Goal: Task Accomplishment & Management: Use online tool/utility

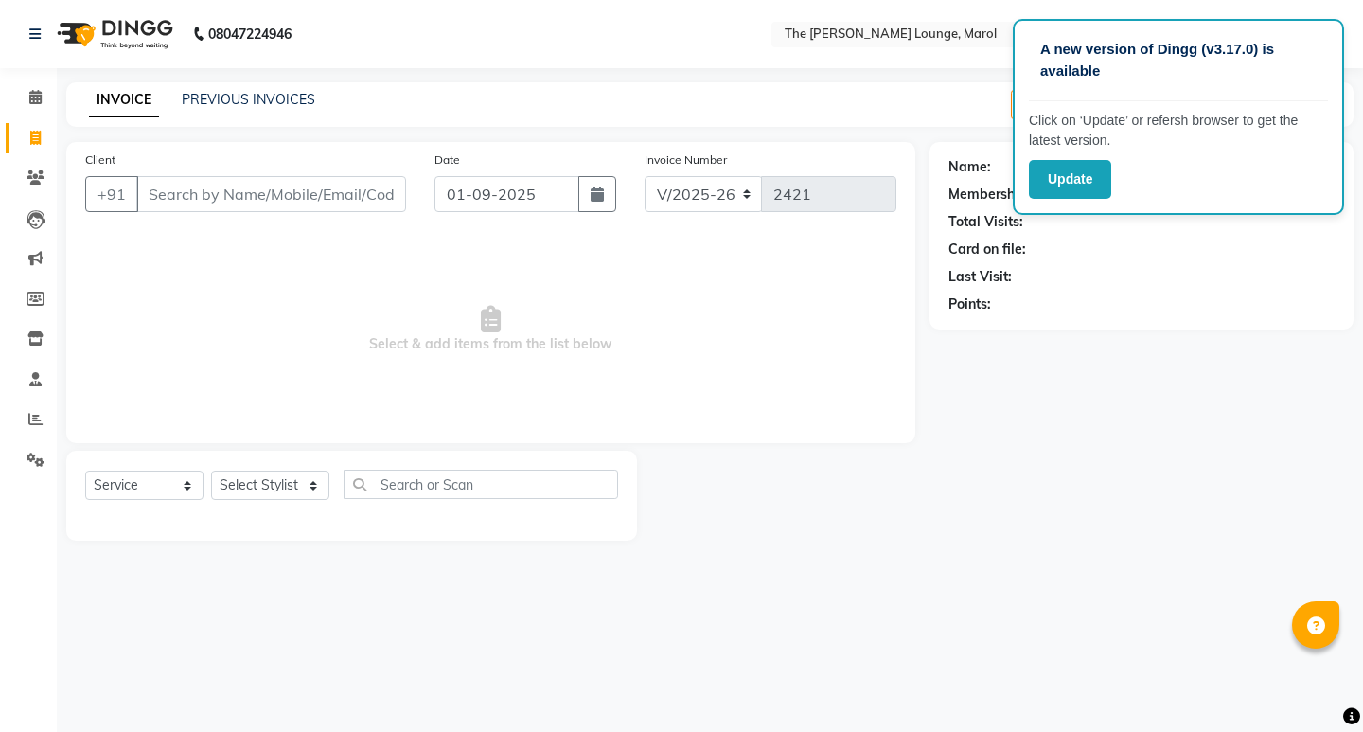
select select "7188"
select select "service"
click at [232, 195] on input "Client" at bounding box center [271, 194] width 270 height 36
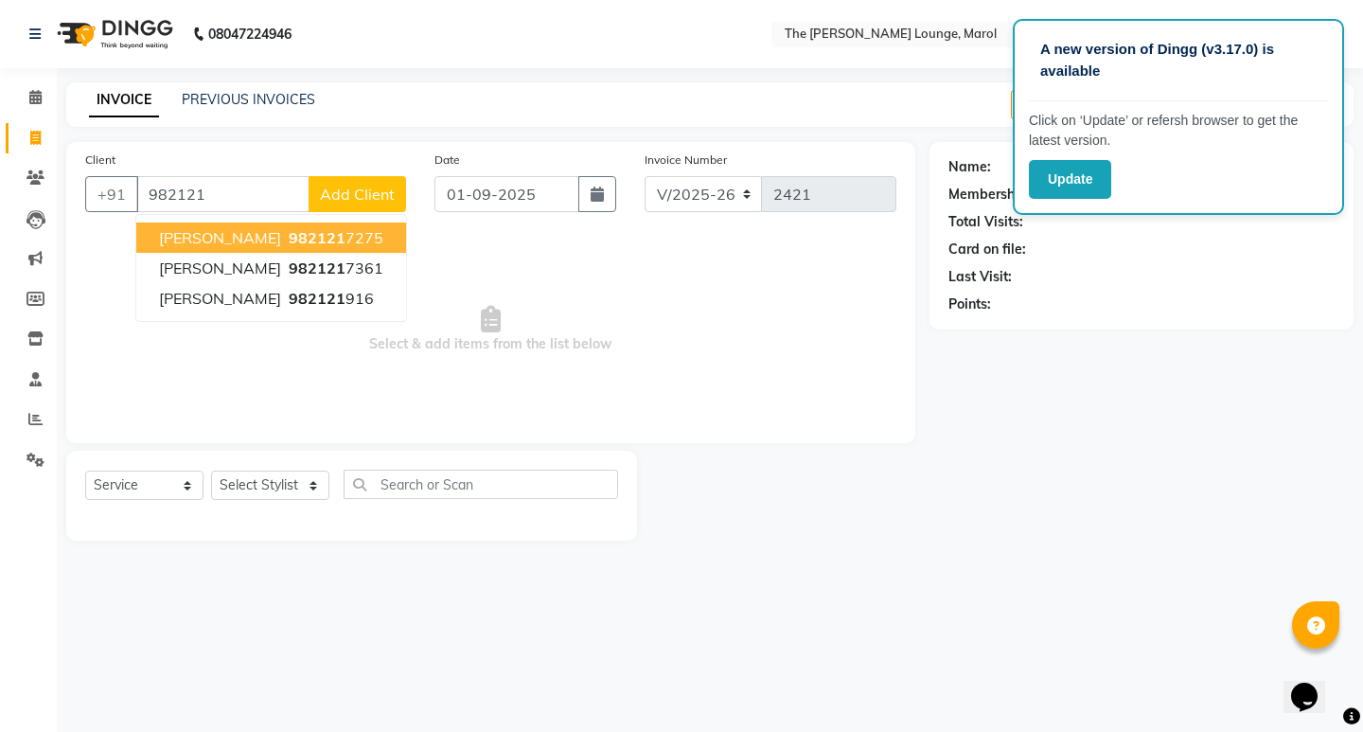
click at [289, 236] on span "982121" at bounding box center [317, 237] width 57 height 19
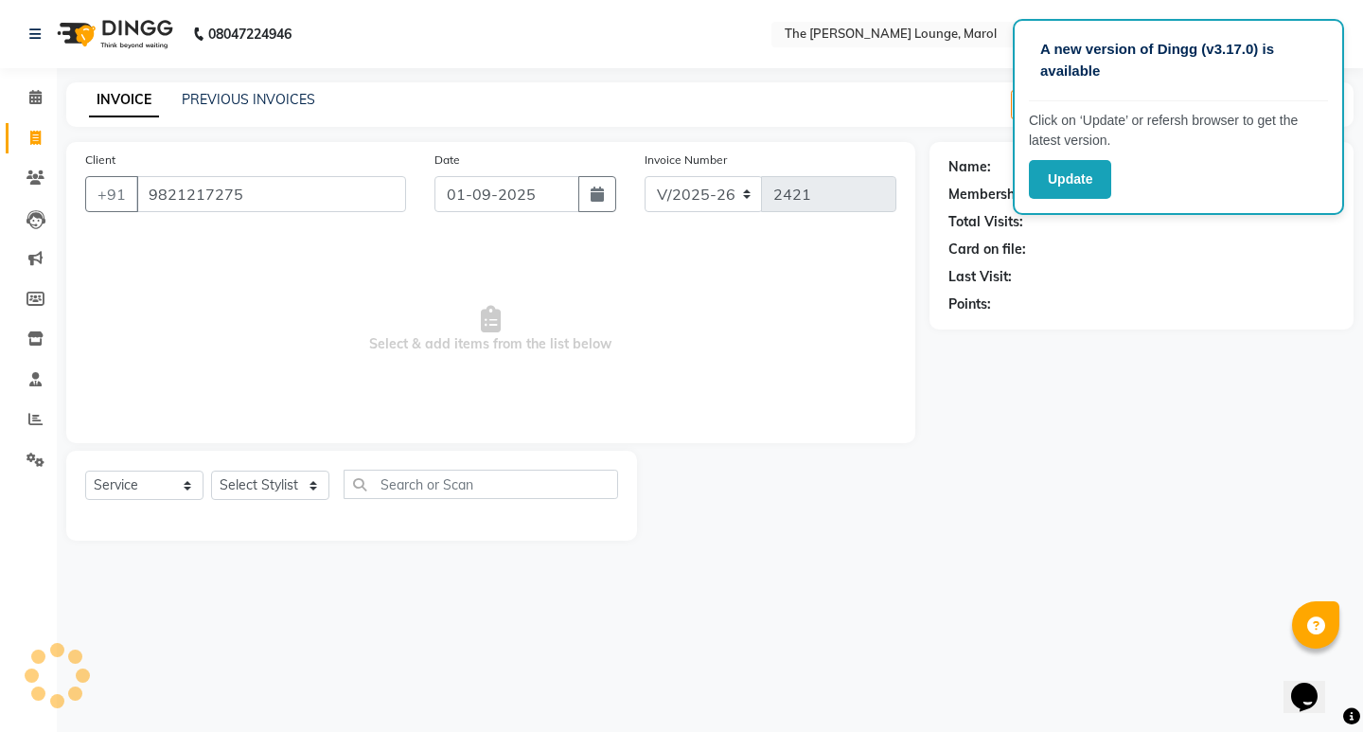
type input "9821217275"
click at [286, 479] on select "Select Stylist Abhishek Sigh Anjali Jafar Salmani Ketan Shinde Mohsin Akhtar Sa…" at bounding box center [270, 485] width 118 height 29
select select "60183"
click at [211, 471] on select "Select Stylist Abhishek Sigh Anjali Jafar Salmani Ketan Shinde Mohsin Akhtar Sa…" at bounding box center [270, 485] width 118 height 29
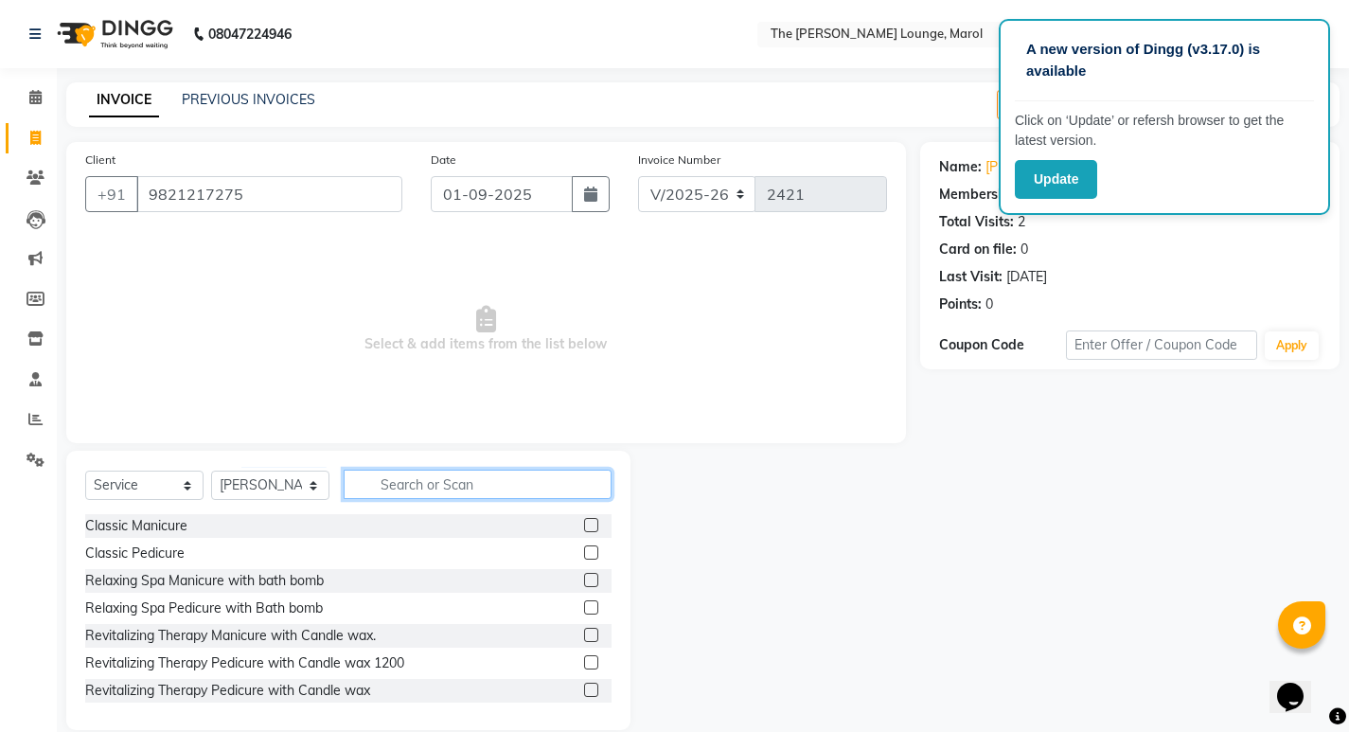
click at [544, 485] on input "text" at bounding box center [478, 484] width 268 height 29
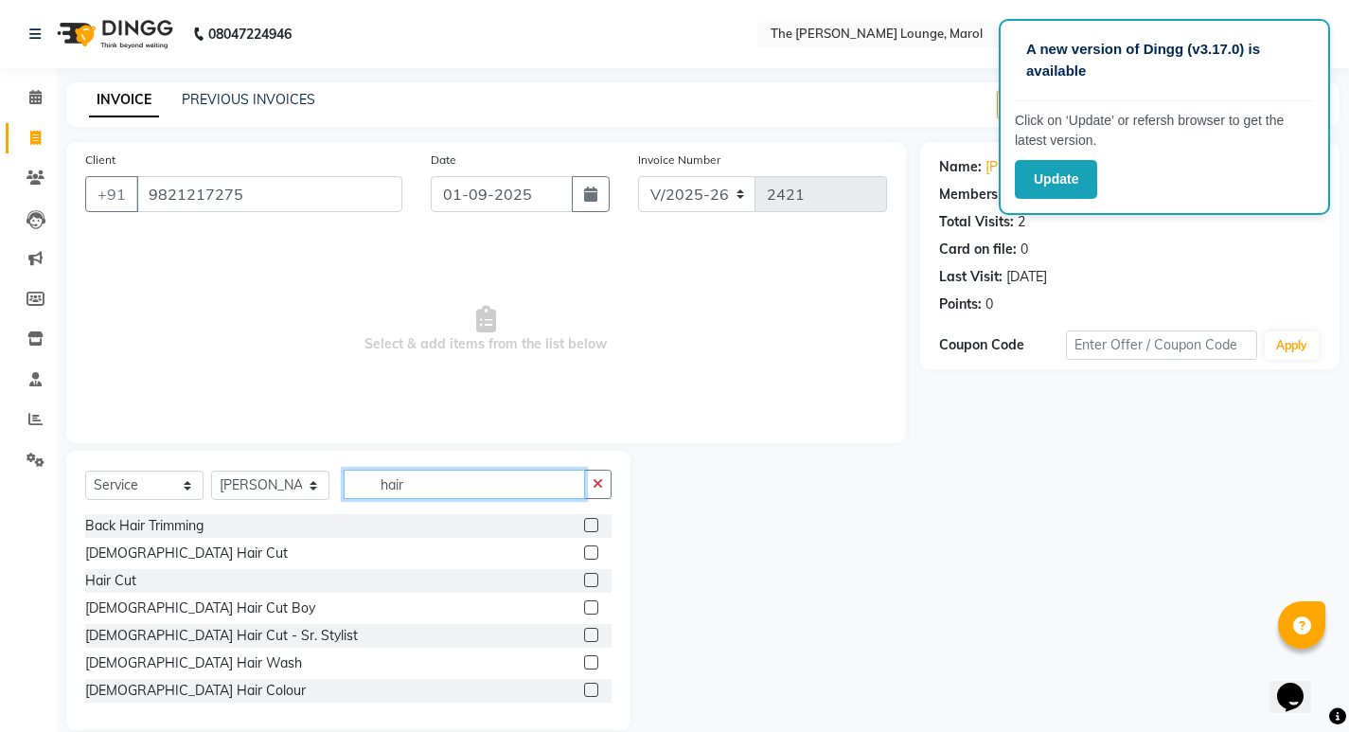
type input "hair"
click at [584, 553] on label at bounding box center [591, 552] width 14 height 14
click at [584, 553] on input "checkbox" at bounding box center [590, 553] width 12 height 12
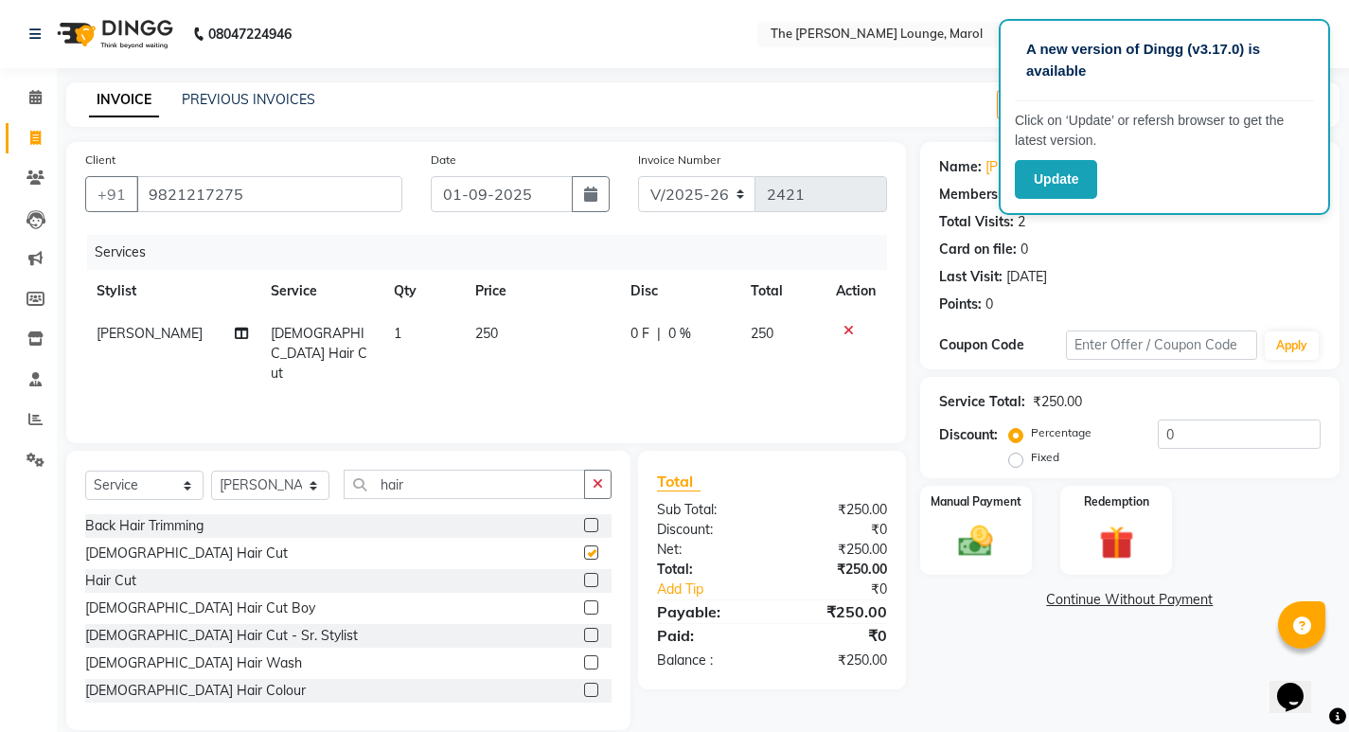
checkbox input "false"
click at [591, 488] on button "button" at bounding box center [597, 484] width 27 height 29
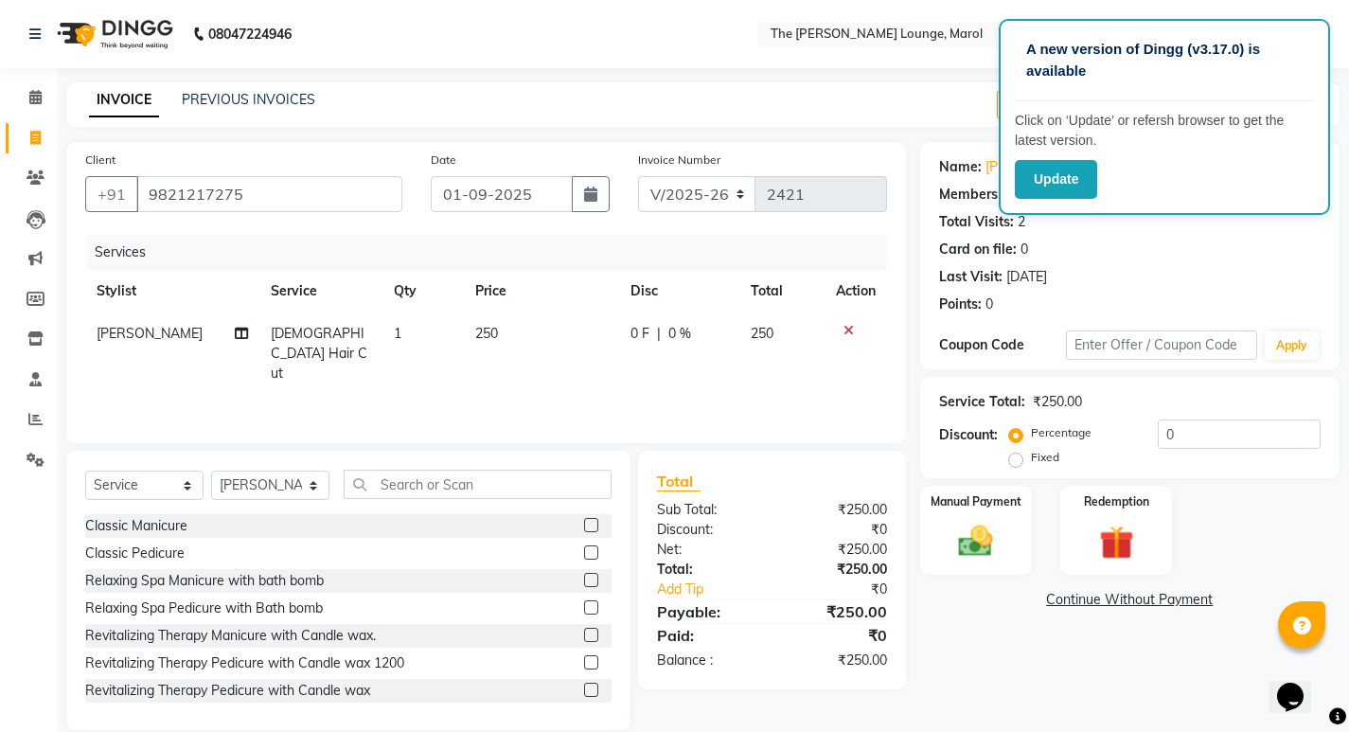
click at [1293, 252] on div "Card on file: 0" at bounding box center [1130, 250] width 382 height 20
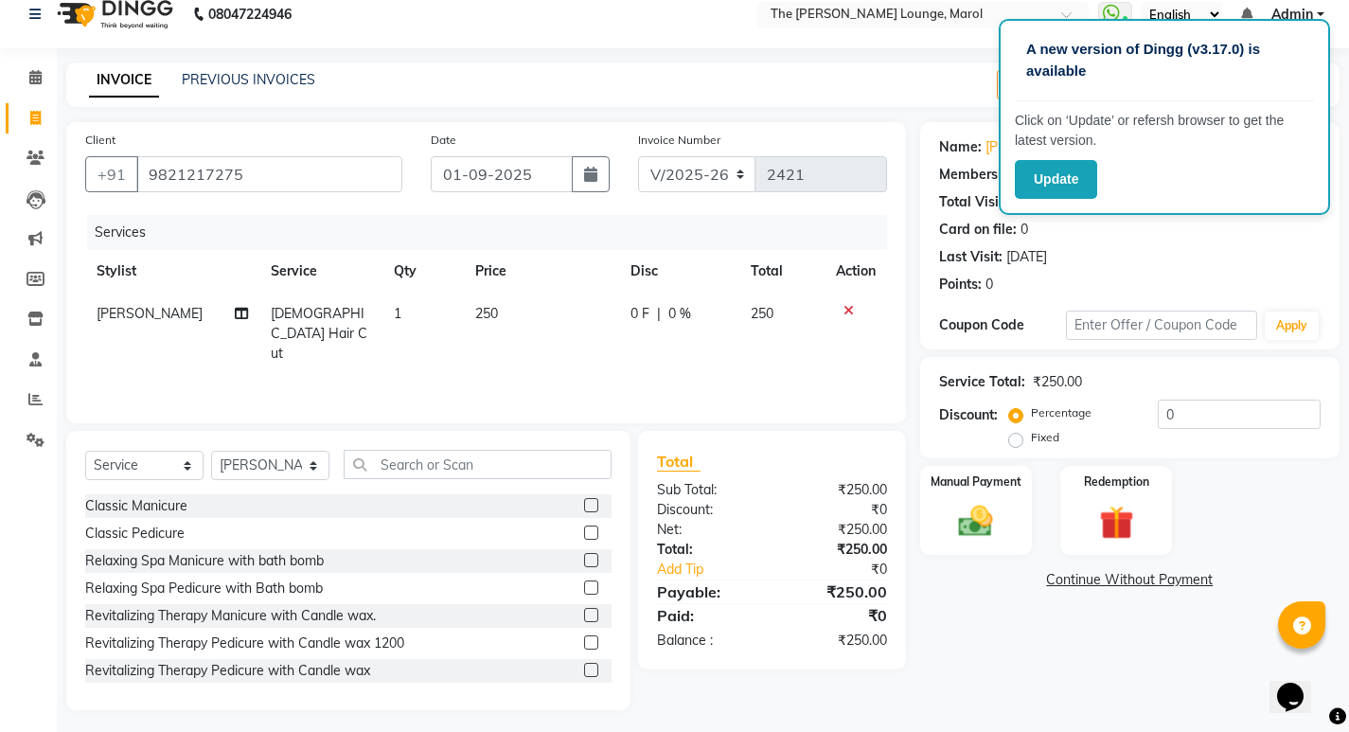
scroll to position [27, 0]
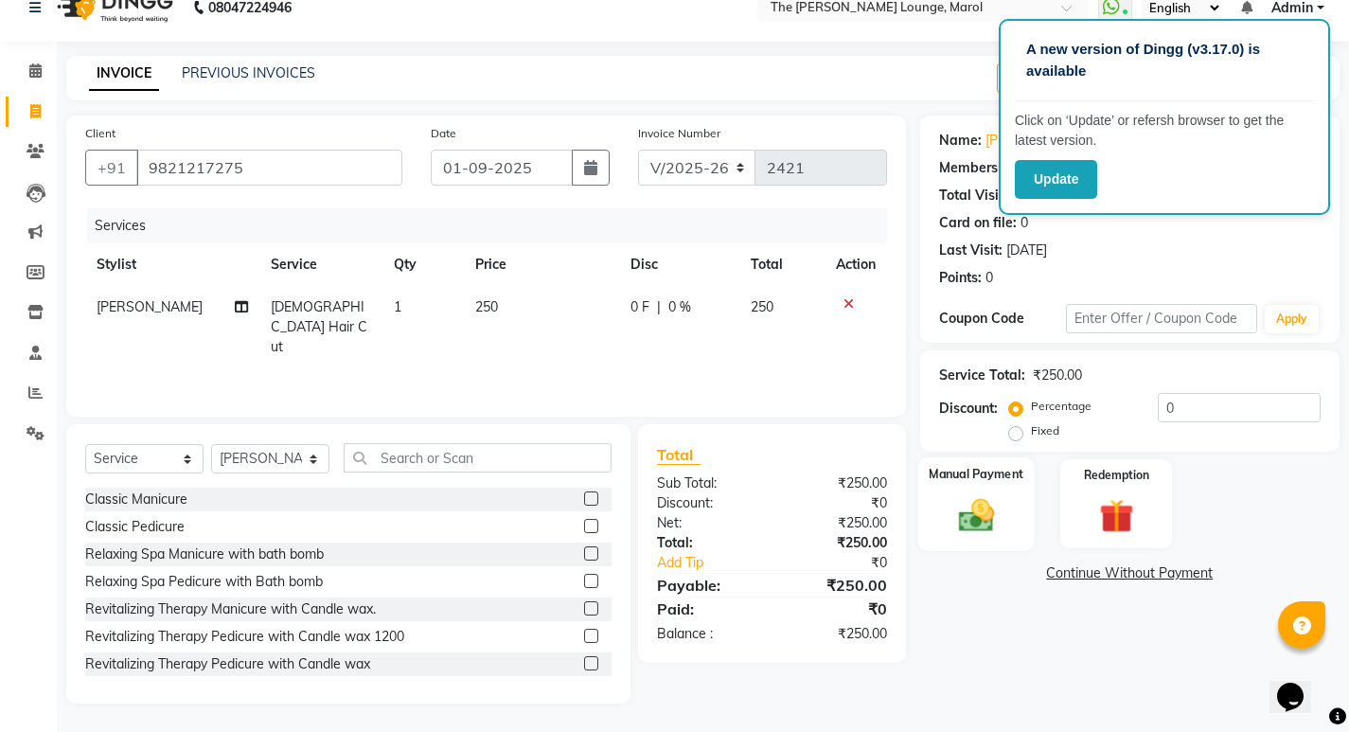
click at [944, 531] on div "Manual Payment" at bounding box center [975, 504] width 116 height 94
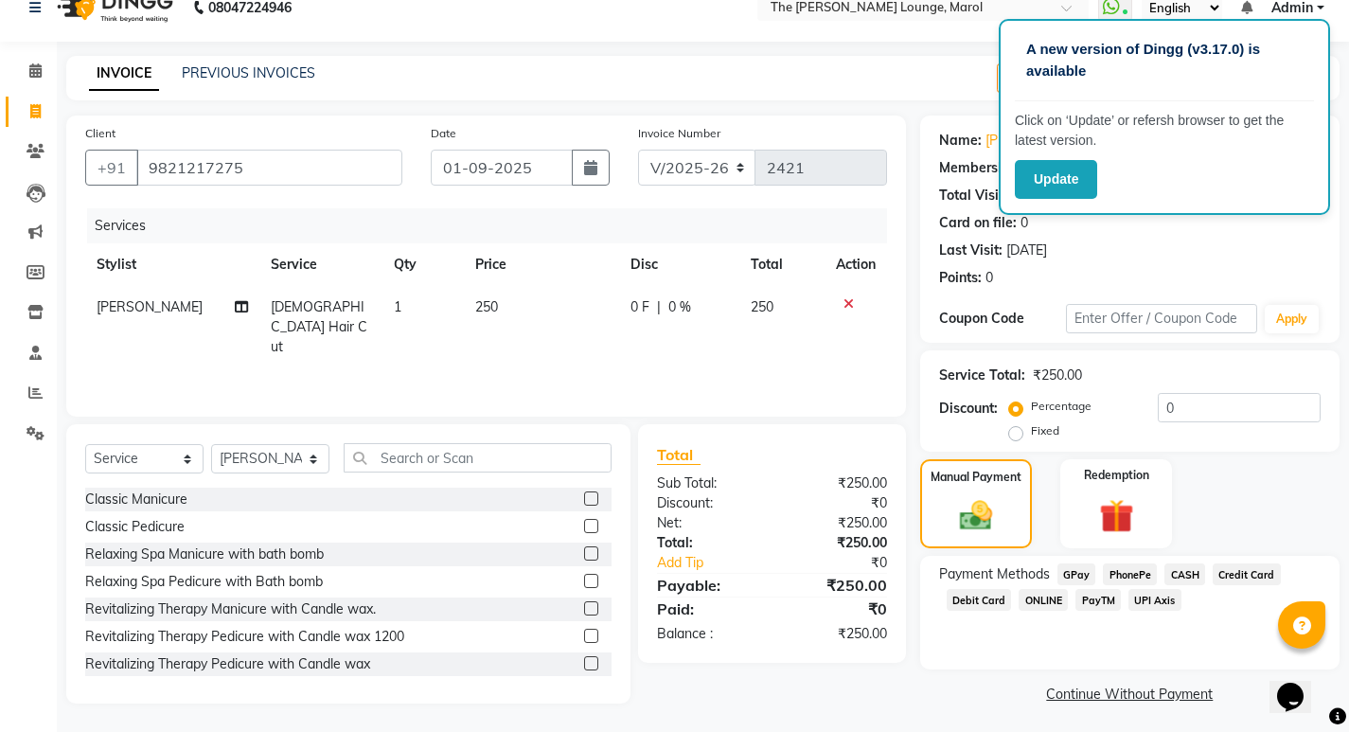
click at [1179, 569] on span "CASH" at bounding box center [1184, 574] width 41 height 22
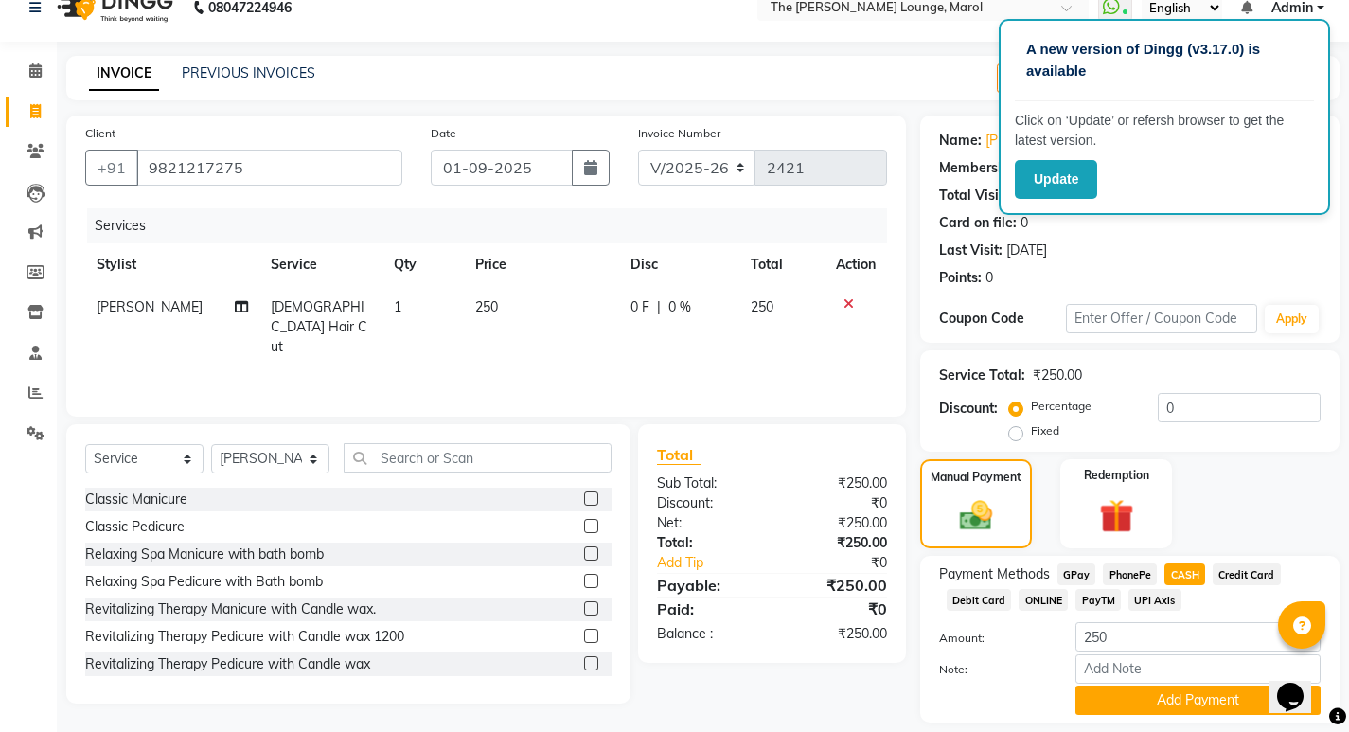
click at [876, 68] on div "INVOICE PREVIOUS INVOICES Create New Save Open Invoices" at bounding box center [702, 78] width 1273 height 44
click at [1332, 11] on ul "WhatsApp Status ✕ Status: Connected Most Recent Message: 01-09-2025 11:40 AM Re…" at bounding box center [1216, 8] width 236 height 26
click at [772, 84] on div "INVOICE PREVIOUS INVOICES Create New Save Open Invoices" at bounding box center [702, 78] width 1273 height 44
click at [1024, 178] on button "Update" at bounding box center [1056, 179] width 82 height 39
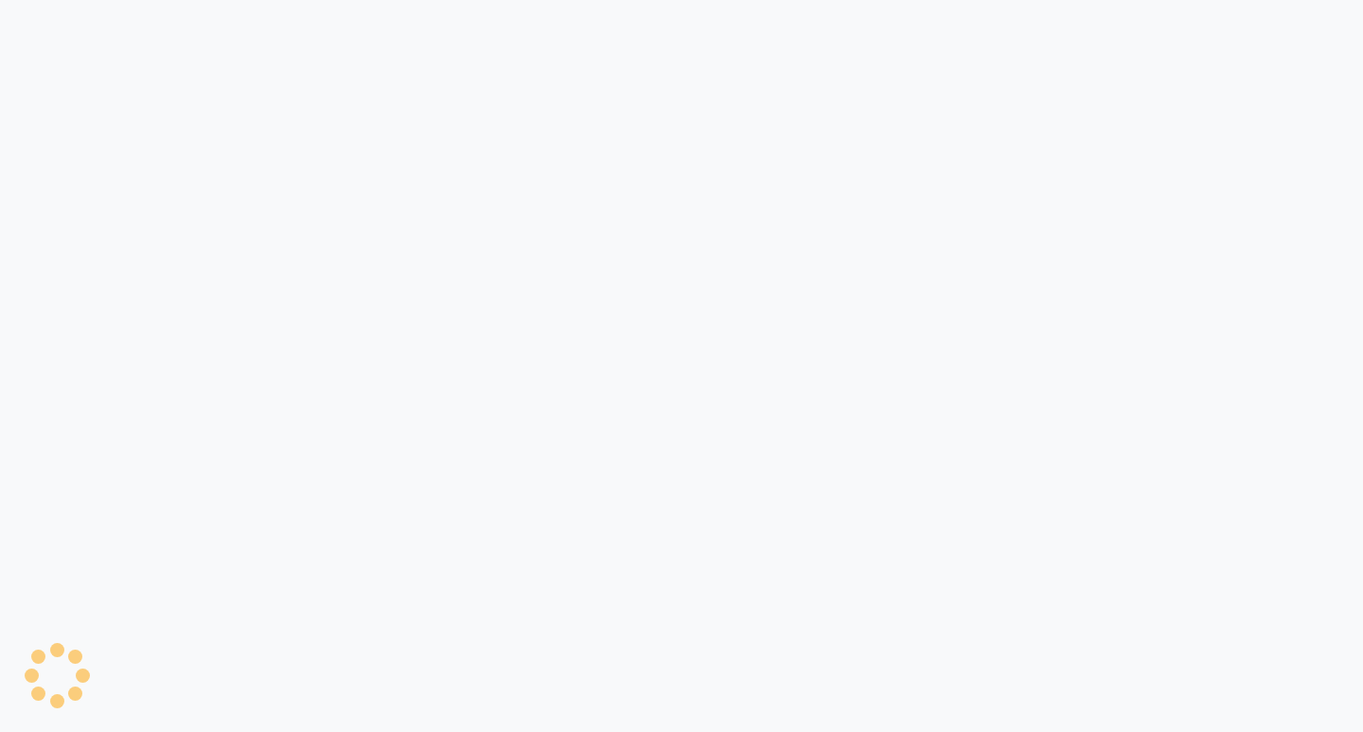
select select "7188"
select select "service"
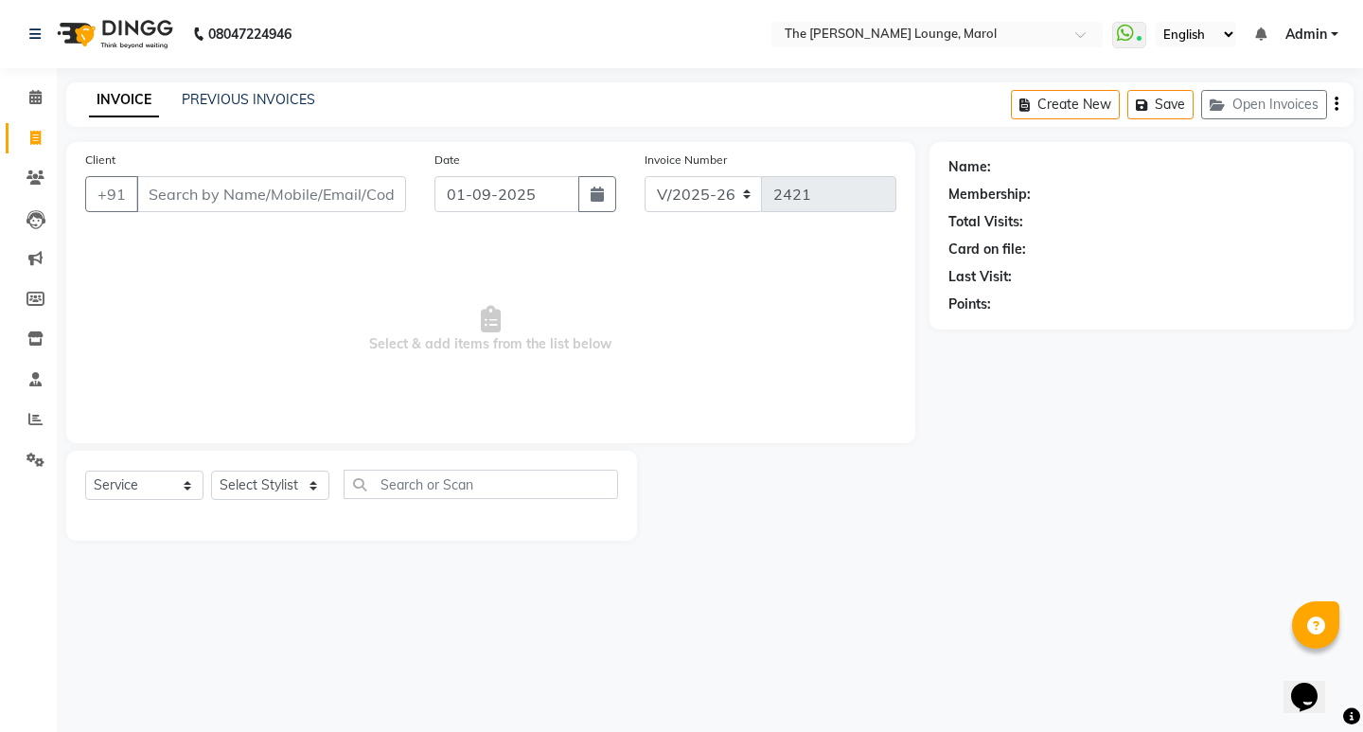
click at [289, 204] on input "Client" at bounding box center [271, 194] width 270 height 36
